Goal: Use online tool/utility: Utilize a website feature to perform a specific function

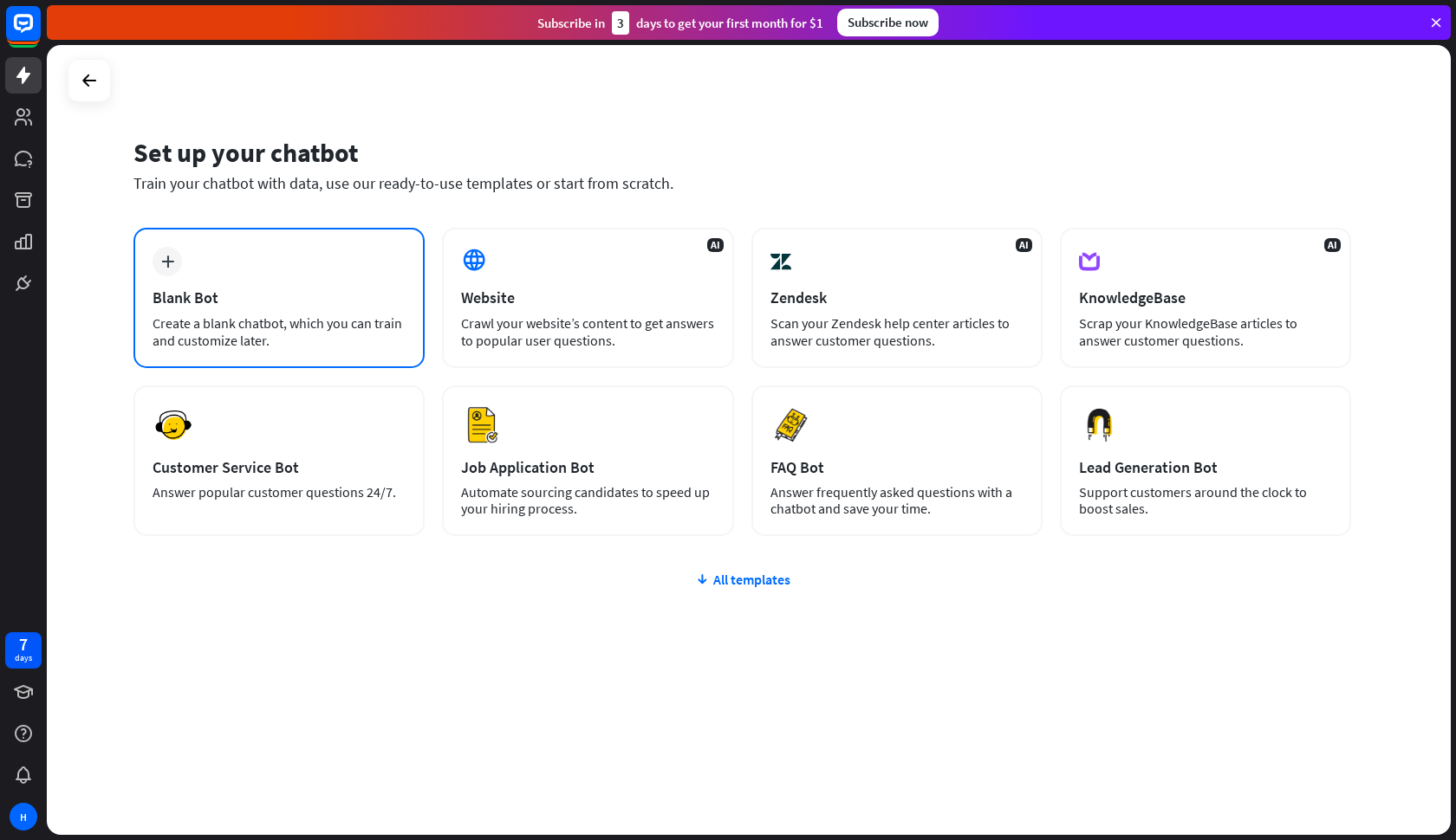
click at [262, 285] on div "plus Blank Bot Create a blank chatbot, which you can train and customize later." at bounding box center [279, 297] width 291 height 140
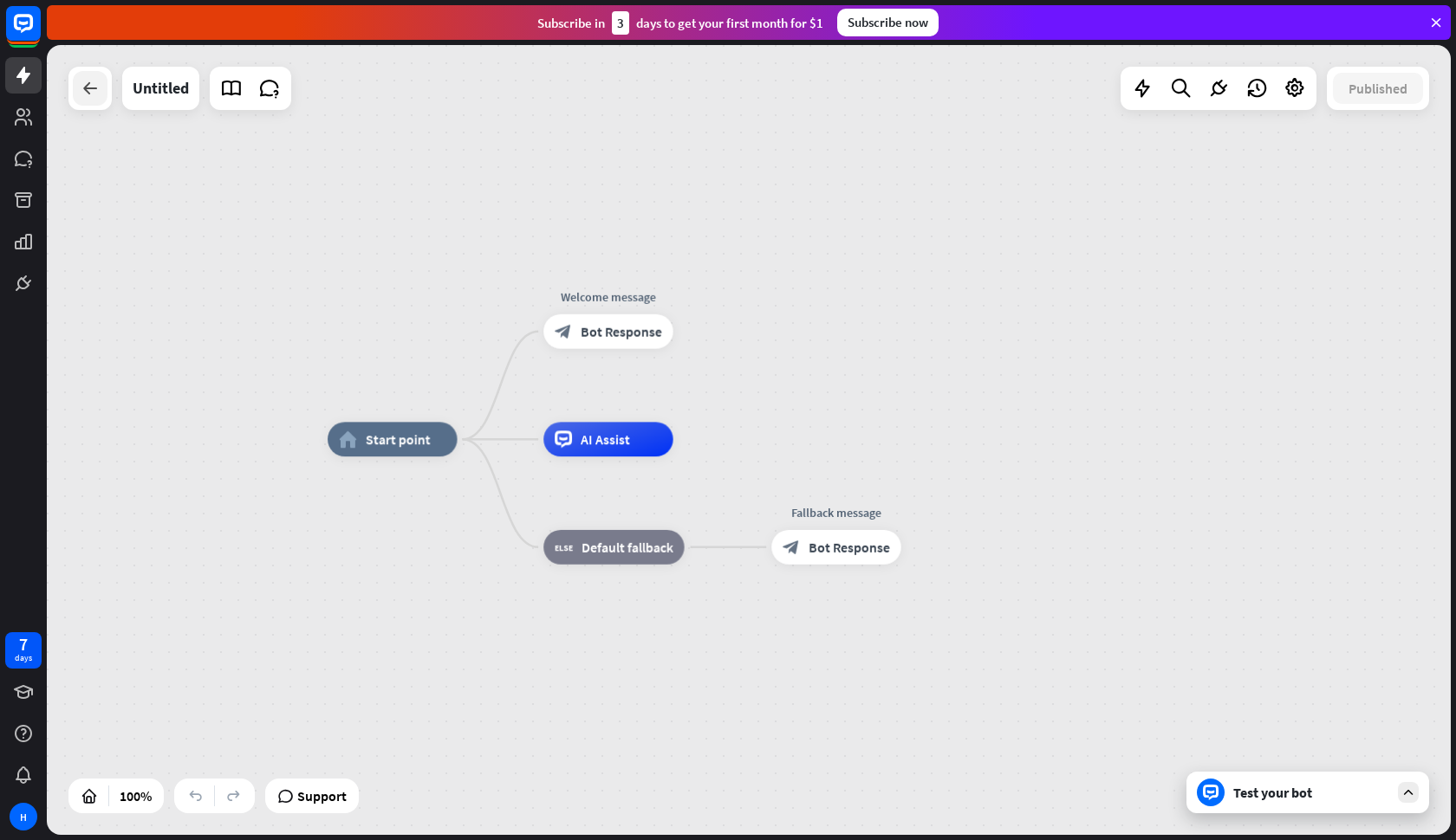
click at [76, 84] on div at bounding box center [90, 88] width 35 height 35
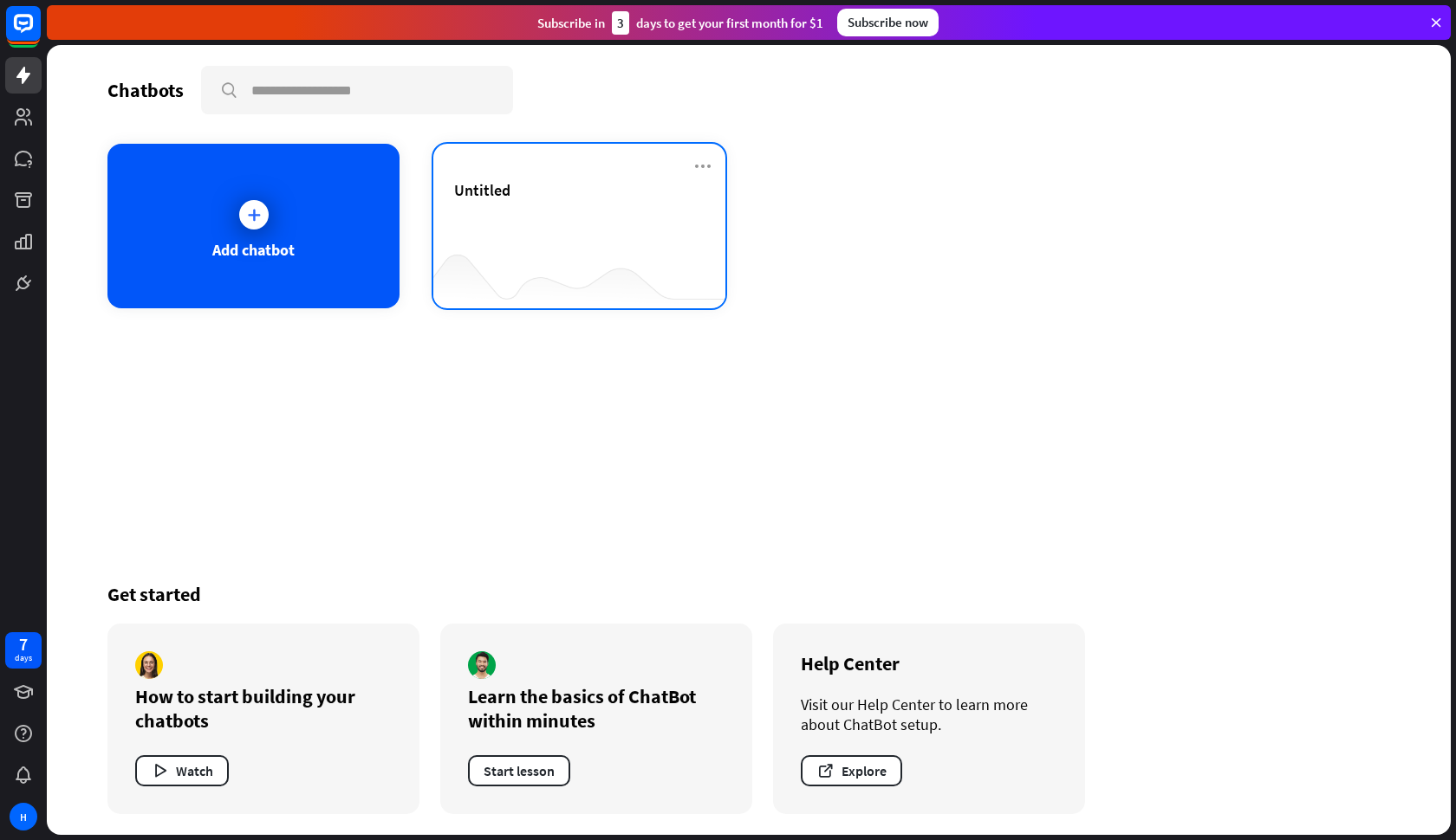
click at [529, 207] on div "Untitled" at bounding box center [579, 210] width 251 height 61
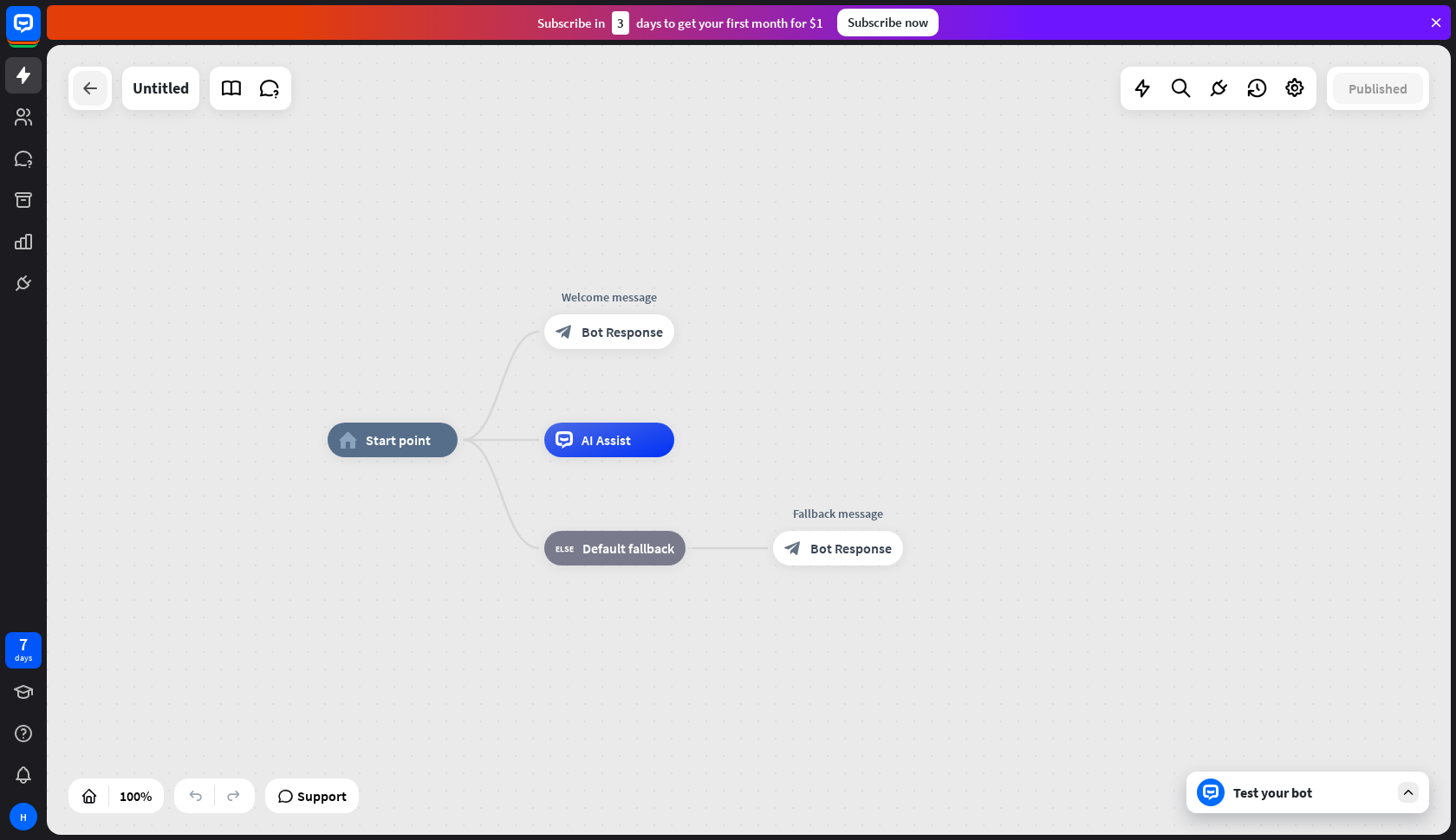
click at [98, 93] on icon at bounding box center [89, 88] width 20 height 20
